Goal: Task Accomplishment & Management: Use online tool/utility

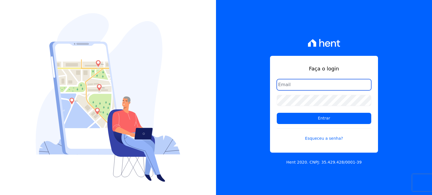
click at [306, 84] on input "email" at bounding box center [323, 84] width 94 height 11
type input "[PERSON_NAME][EMAIL_ADDRESS][DOMAIN_NAME]"
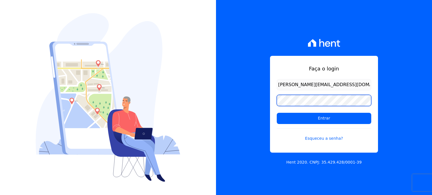
click at [276, 113] on input "Entrar" at bounding box center [323, 118] width 94 height 11
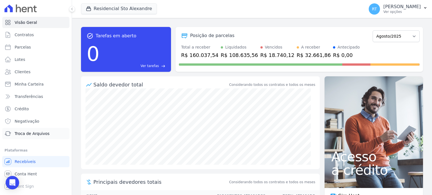
click at [37, 133] on span "Troca de Arquivos" at bounding box center [32, 134] width 35 height 6
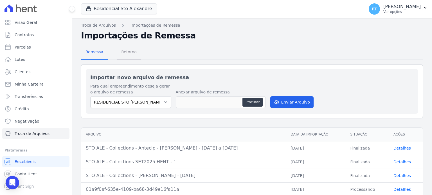
click at [127, 55] on span "Retorno" at bounding box center [129, 51] width 22 height 11
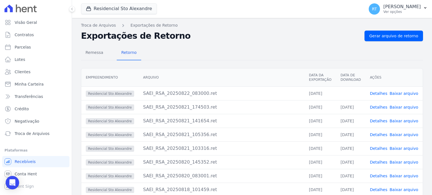
click at [382, 94] on link "Detalhes" at bounding box center [377, 93] width 17 height 4
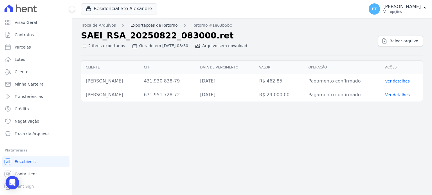
click at [156, 27] on link "Exportações de Retorno" at bounding box center [153, 25] width 47 height 6
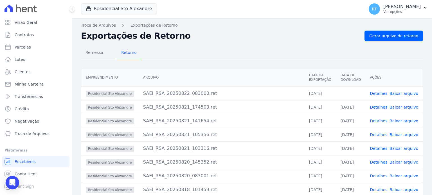
click at [379, 92] on link "Detalhes" at bounding box center [377, 93] width 17 height 4
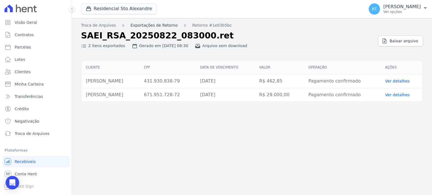
click at [152, 25] on link "Exportações de Retorno" at bounding box center [153, 25] width 47 height 6
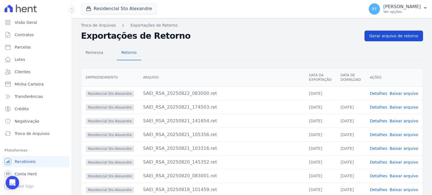
click at [392, 36] on span "Gerar arquivo de retorno" at bounding box center [393, 36] width 49 height 6
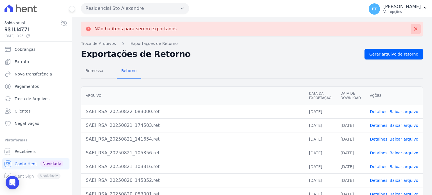
click at [412, 27] on icon at bounding box center [415, 29] width 6 height 6
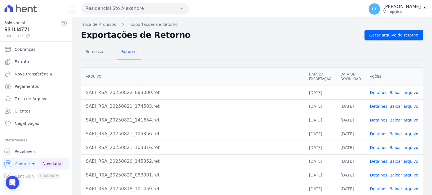
click at [310, 47] on div "Remessa Retorno" at bounding box center [252, 52] width 342 height 15
click at [14, 182] on icon "Open Intercom Messenger" at bounding box center [12, 182] width 6 height 7
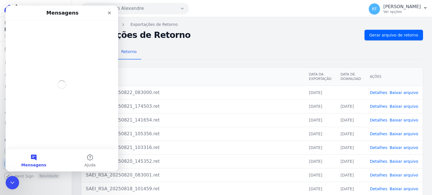
click at [36, 162] on button "Mensagens" at bounding box center [34, 160] width 56 height 22
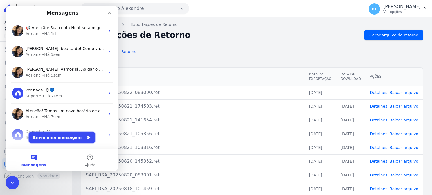
click at [63, 137] on button "Envie uma mensagem" at bounding box center [62, 137] width 67 height 11
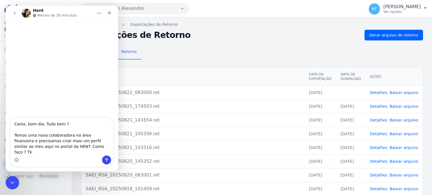
type textarea "Caros, bom dia. Tudo bem ? Temos uma nova colaboradora na área financeira e pre…"
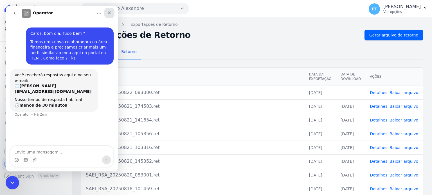
click at [109, 13] on icon "Fechar" at bounding box center [109, 13] width 4 height 4
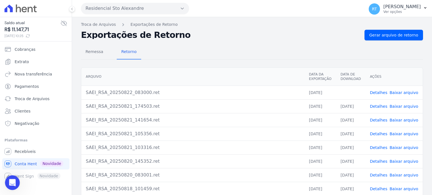
click at [12, 180] on icon "Abertura do Messenger da Intercom" at bounding box center [11, 182] width 9 height 9
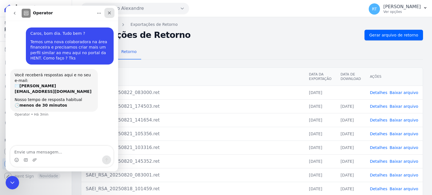
click at [109, 14] on icon "Fechar" at bounding box center [109, 13] width 4 height 4
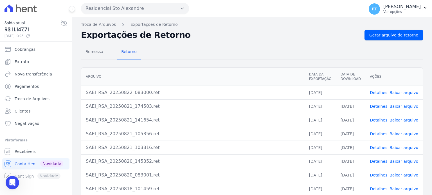
click at [383, 93] on link "Detalhes" at bounding box center [377, 92] width 17 height 4
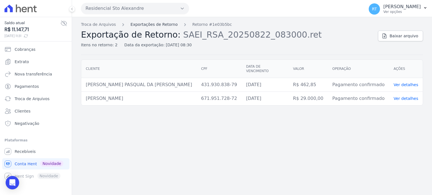
click at [155, 24] on link "Exportações de Retorno" at bounding box center [153, 25] width 47 height 6
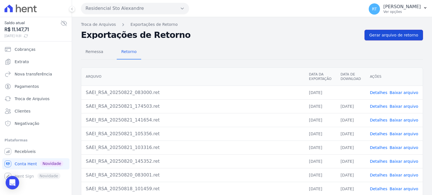
click at [396, 37] on span "Gerar arquivo de retorno" at bounding box center [393, 35] width 49 height 6
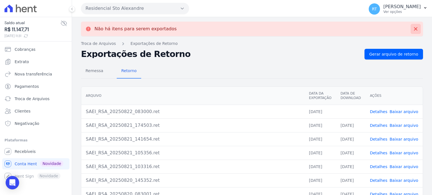
click at [412, 29] on icon at bounding box center [415, 29] width 6 height 6
